Goal: Task Accomplishment & Management: Use online tool/utility

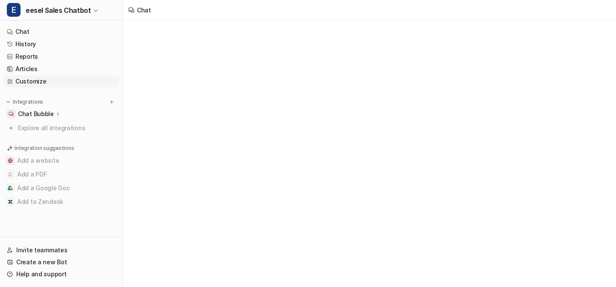
click at [46, 80] on link "Customize" at bounding box center [61, 81] width 116 height 12
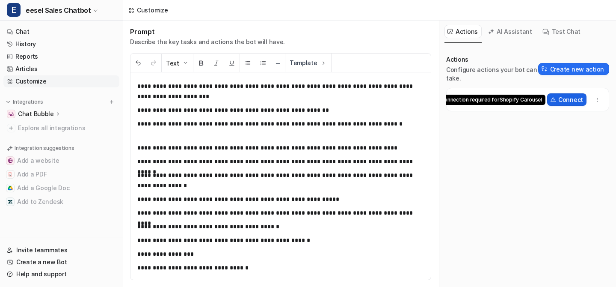
click at [566, 98] on p "Connect" at bounding box center [570, 99] width 25 height 9
click at [566, 99] on p "Connect" at bounding box center [570, 99] width 25 height 9
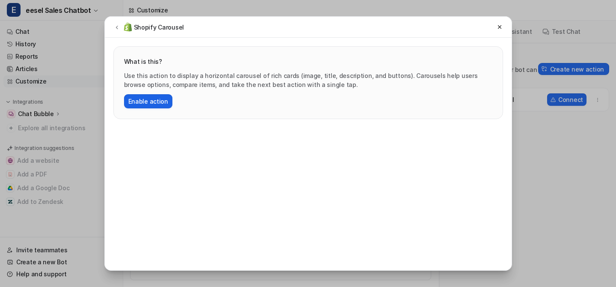
click at [155, 100] on button "Enable action" at bounding box center [148, 101] width 48 height 14
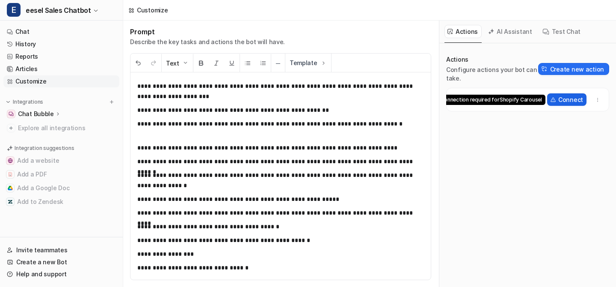
click at [567, 99] on p "Connect" at bounding box center [570, 99] width 25 height 9
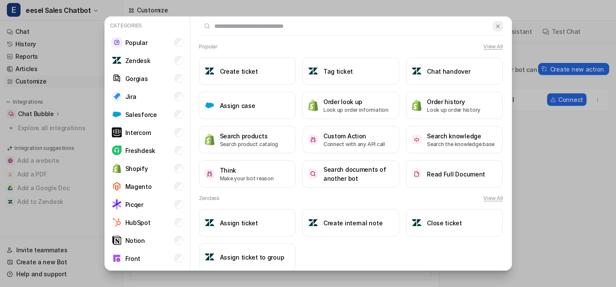
click at [502, 24] on button at bounding box center [498, 26] width 10 height 10
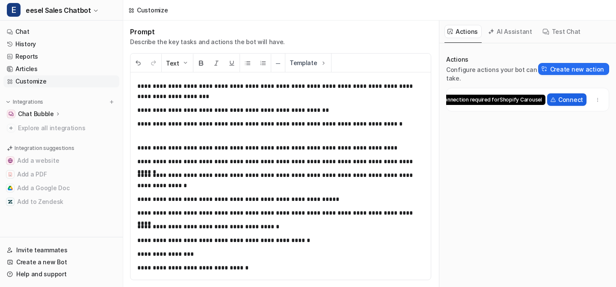
click at [558, 99] on button "Connect Connection required for Shopify Carousel" at bounding box center [566, 99] width 39 height 12
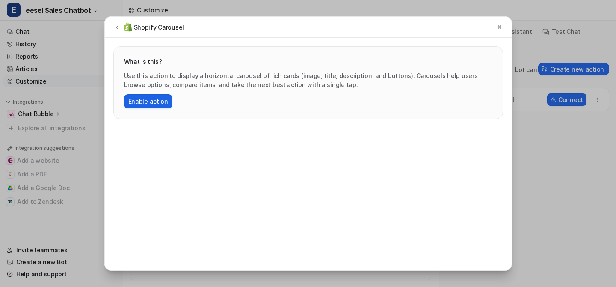
click at [147, 105] on button "Enable action" at bounding box center [148, 101] width 48 height 14
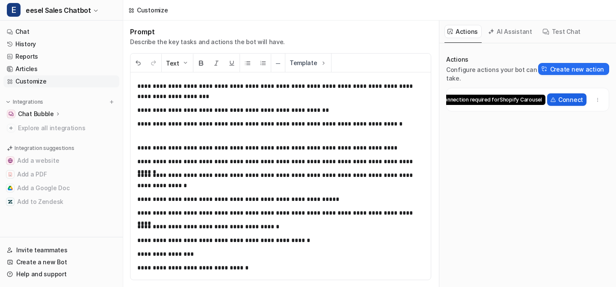
click at [564, 100] on p "Connect" at bounding box center [570, 99] width 25 height 9
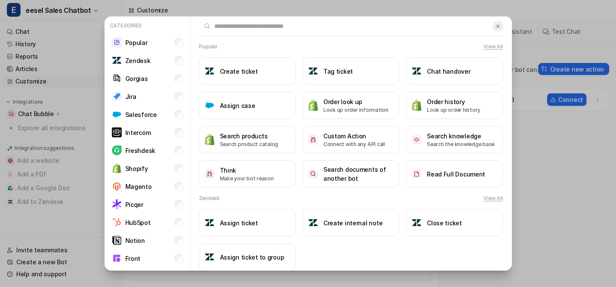
click at [498, 26] on img at bounding box center [498, 26] width 6 height 6
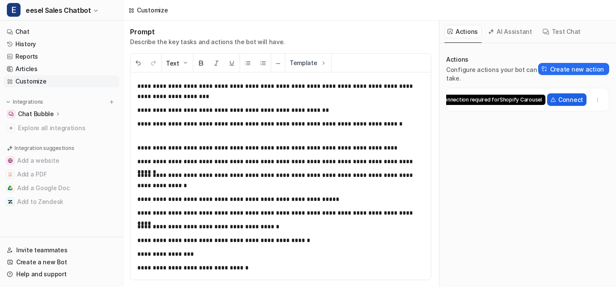
click at [561, 98] on p "Connect" at bounding box center [570, 99] width 25 height 9
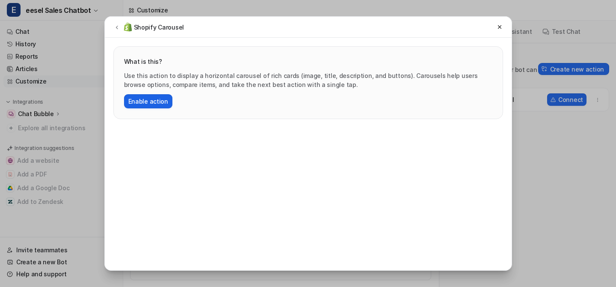
click at [139, 97] on button "Enable action" at bounding box center [148, 101] width 48 height 14
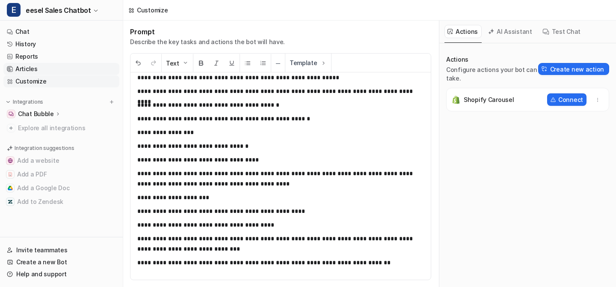
scroll to position [124, 0]
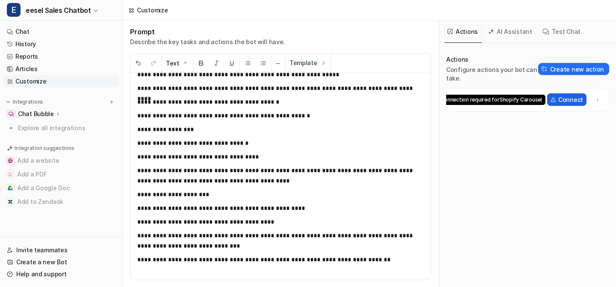
click at [568, 101] on p "Connect" at bounding box center [570, 99] width 25 height 9
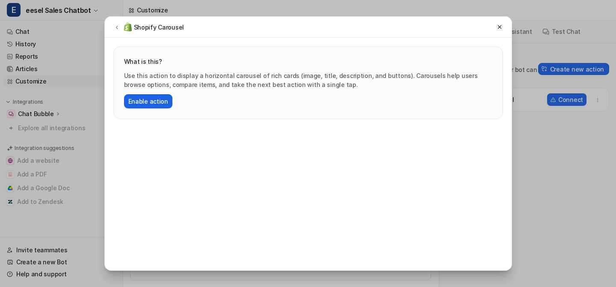
click at [151, 101] on button "Enable action" at bounding box center [148, 101] width 48 height 14
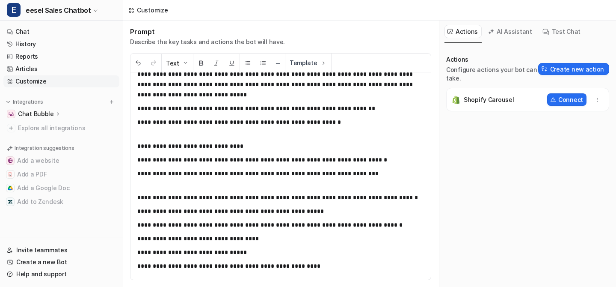
scroll to position [165, 0]
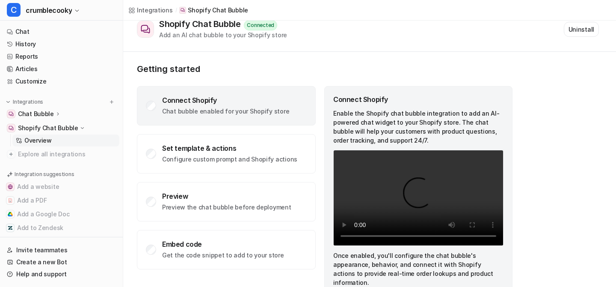
scroll to position [50, 0]
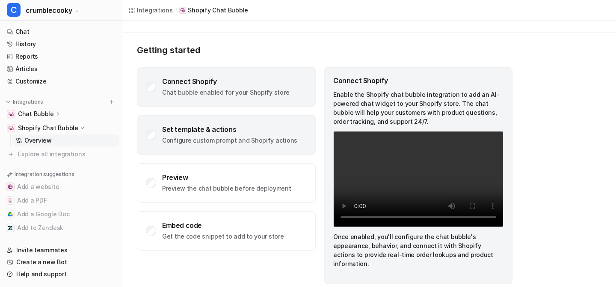
click at [267, 142] on p "Configure custom prompt and Shopify actions" at bounding box center [229, 140] width 135 height 9
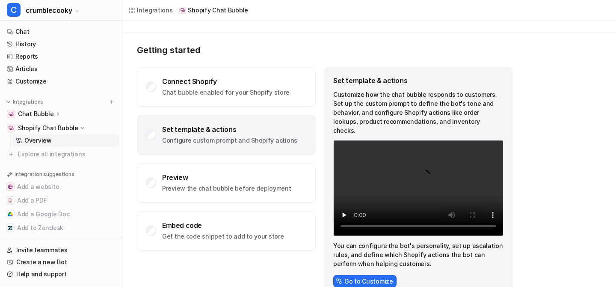
scroll to position [62, 0]
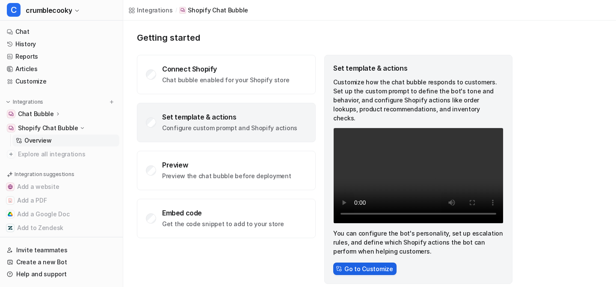
click at [361, 262] on button "Go to Customize" at bounding box center [364, 268] width 63 height 12
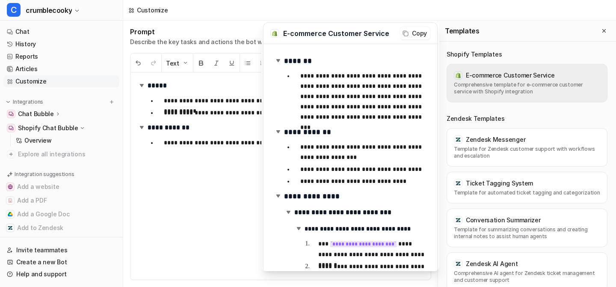
click at [545, 73] on h3 "E-commerce Customer Service" at bounding box center [510, 75] width 89 height 9
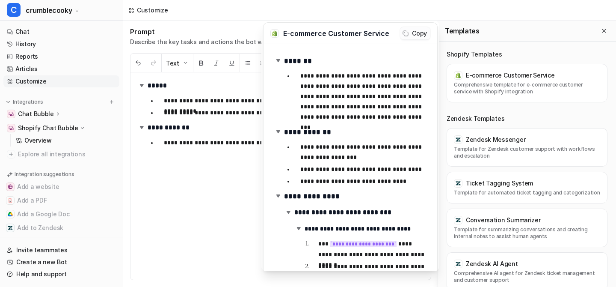
click at [411, 34] on button "Copy" at bounding box center [415, 33] width 30 height 12
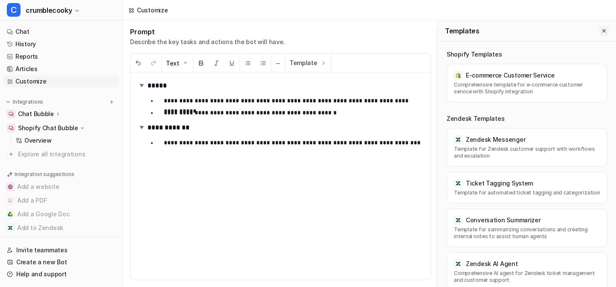
click at [602, 30] on icon "Close flyout" at bounding box center [604, 31] width 6 height 6
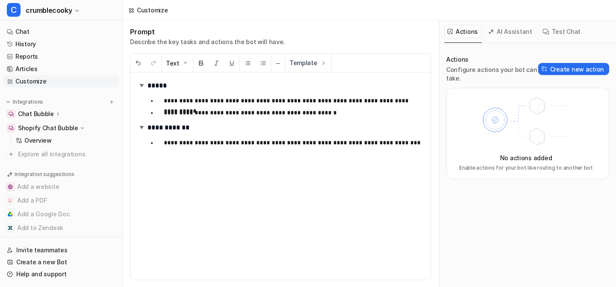
click at [342, 145] on p "**********" at bounding box center [294, 142] width 260 height 10
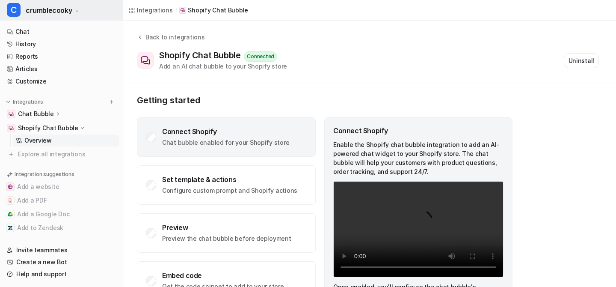
scroll to position [50, 0]
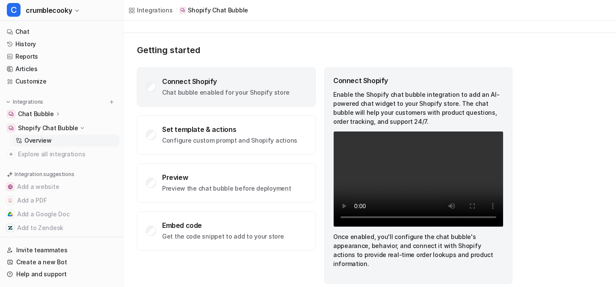
click at [57, 113] on icon at bounding box center [58, 113] width 2 height 3
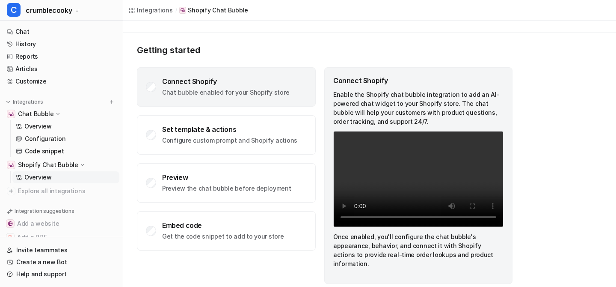
click at [56, 113] on icon at bounding box center [58, 114] width 6 height 6
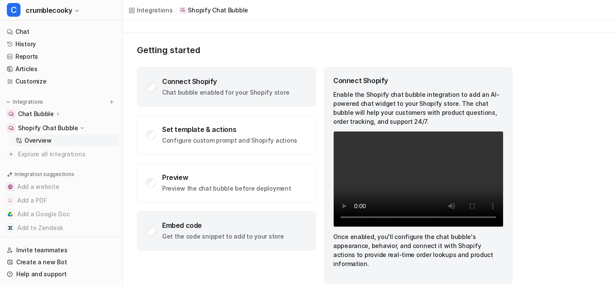
click at [188, 225] on div "Embed code" at bounding box center [223, 225] width 122 height 9
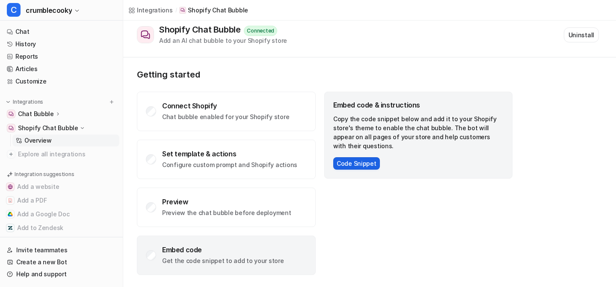
click at [350, 164] on button "Code Snippet" at bounding box center [356, 163] width 47 height 12
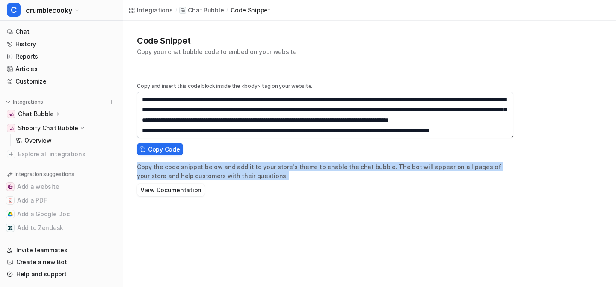
drag, startPoint x: 133, startPoint y: 166, endPoint x: 174, endPoint y: 183, distance: 44.1
click at [174, 183] on div "Code Snippet Copy your chat bubble code to embed on your website Copy and inser…" at bounding box center [369, 110] width 493 height 179
click at [167, 190] on button "View Documentation" at bounding box center [171, 190] width 68 height 12
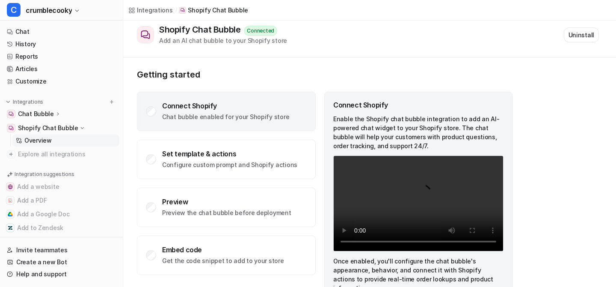
scroll to position [50, 0]
